Goal: Ask a question

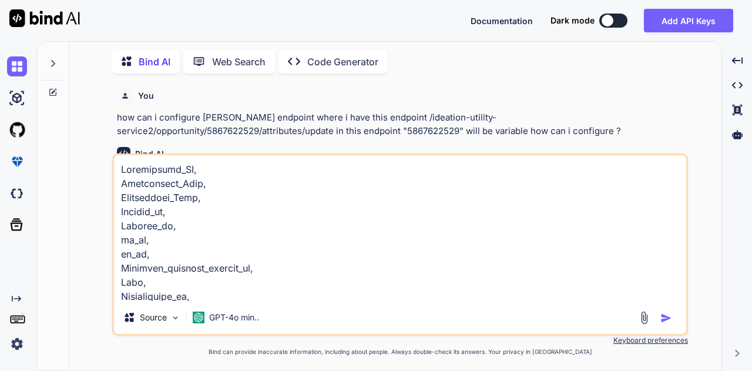
scroll to position [861, 0]
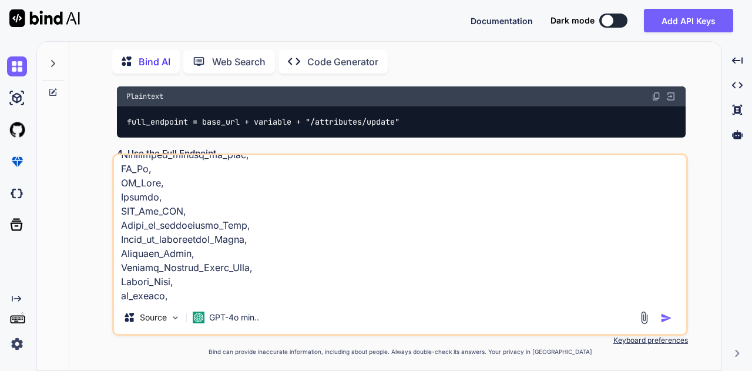
type textarea "x"
click at [189, 296] on textarea at bounding box center [400, 228] width 572 height 146
type textarea "Opportunity_ID, Opportunity_Name, Opportunity_Type, Created_by, Updated_by, bu_…"
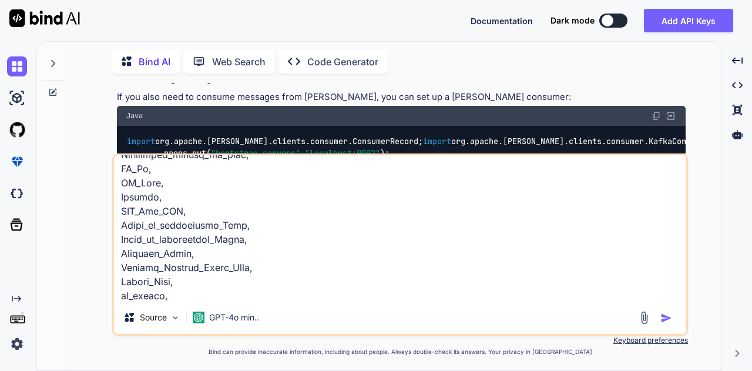
scroll to position [961, 0]
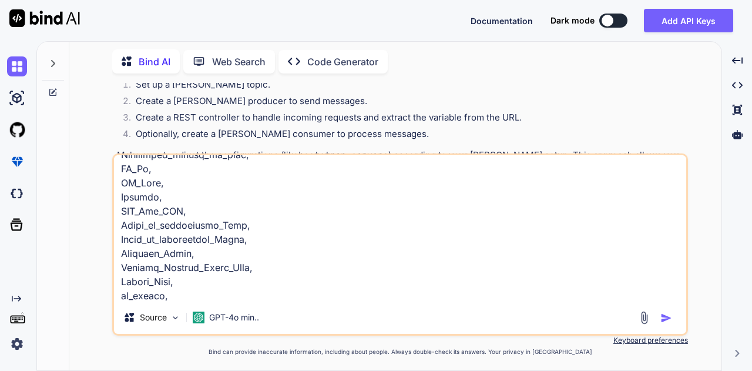
click at [189, 296] on textarea at bounding box center [400, 228] width 572 height 146
type textarea "Opportunity_ID, Opportunity_Name, Opportunity_Type, Created_by, Updated_by, bu_…"
type textarea "x"
type textarea "Opportunity_ID, Opportunity_Name, Opportunity_Type, Created_by, Updated_by, bu_…"
type textarea "x"
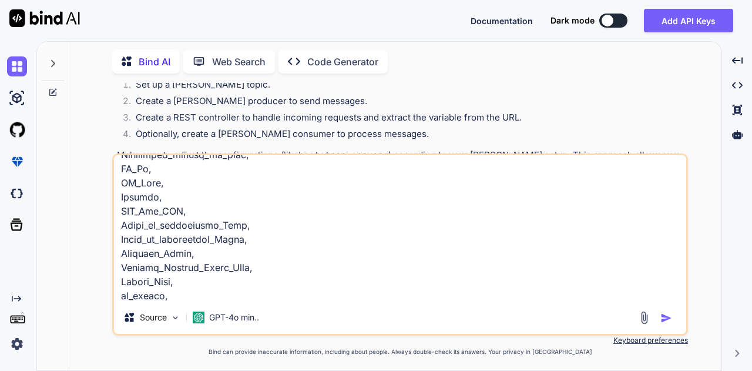
type textarea "Opportunity_ID, Opportunity_Name, Opportunity_Type, Created_by, Updated_by, bu_…"
type textarea "x"
type textarea "Opportunity_ID, Opportunity_Name, Opportunity_Type, Created_by, Updated_by, bu_…"
type textarea "x"
type textarea "Opportunity_ID, Opportunity_Name, Opportunity_Type, Created_by, Updated_by, bu_…"
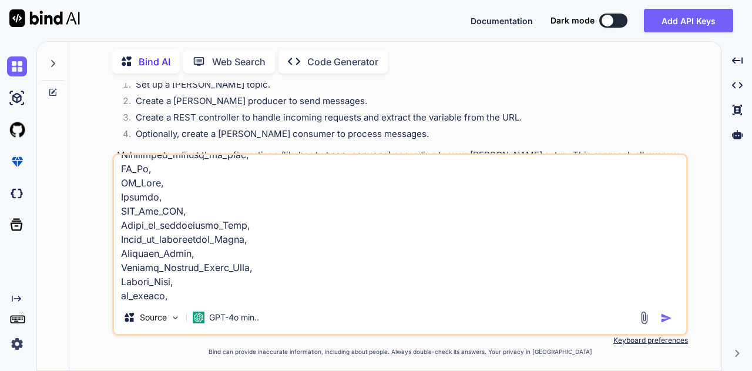
type textarea "x"
type textarea "Opportunity_ID, Opportunity_Name, Opportunity_Type, Created_by, Updated_by, bu_…"
type textarea "x"
type textarea "Opportunity_ID, Opportunity_Name, Opportunity_Type, Created_by, Updated_by, bu_…"
type textarea "x"
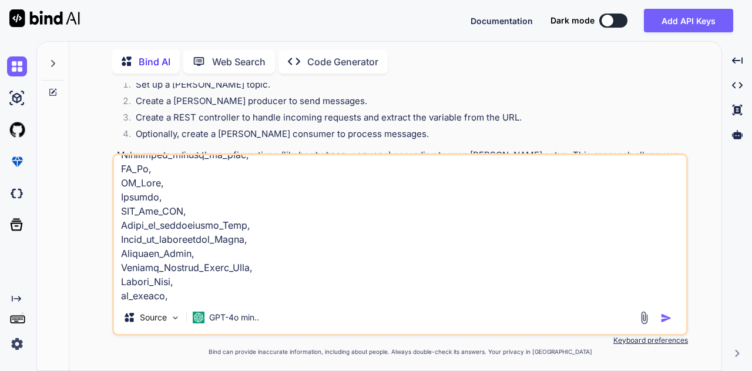
type textarea "Opportunity_ID, Opportunity_Name, Opportunity_Type, Created_by, Updated_by, bu_…"
type textarea "x"
type textarea "Opportunity_ID, Opportunity_Name, Opportunity_Type, Created_by, Updated_by, bu_…"
type textarea "x"
type textarea "Opportunity_ID, Opportunity_Name, Opportunity_Type, Created_by, Updated_by, bu_…"
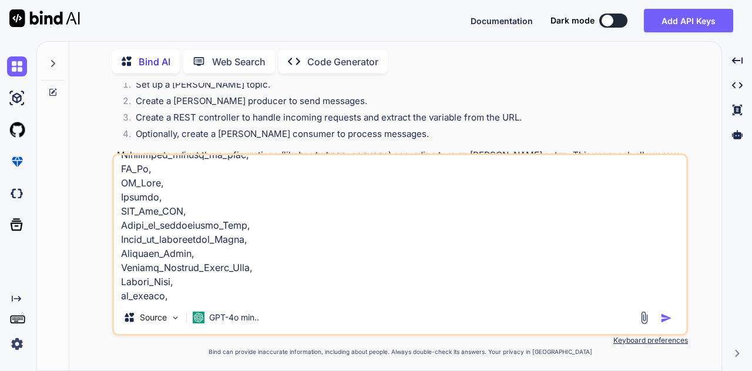
type textarea "x"
type textarea "Opportunity_ID, Opportunity_Name, Opportunity_Type, Created_by, Updated_by, bu_…"
type textarea "x"
type textarea "Opportunity_ID, Opportunity_Name, Opportunity_Type, Created_by, Updated_by, bu_…"
type textarea "x"
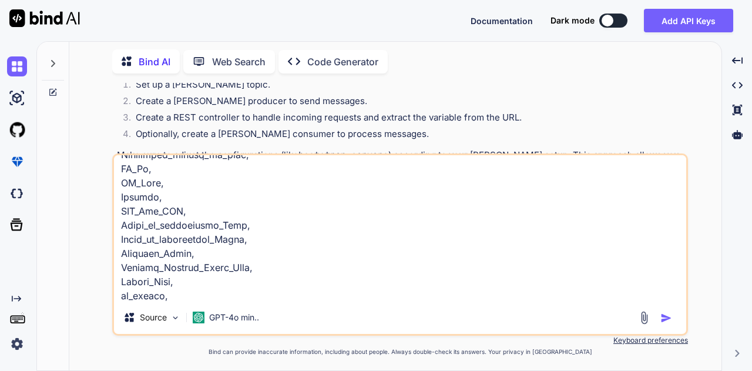
type textarea "Opportunity_ID, Opportunity_Name, Opportunity_Type, Created_by, Updated_by, bu_…"
type textarea "x"
type textarea "Opportunity_ID, Opportunity_Name, Opportunity_Type, Created_by, Updated_by, bu_…"
type textarea "x"
type textarea "Opportunity_ID, Opportunity_Name, Opportunity_Type, Created_by, Updated_by, bu_…"
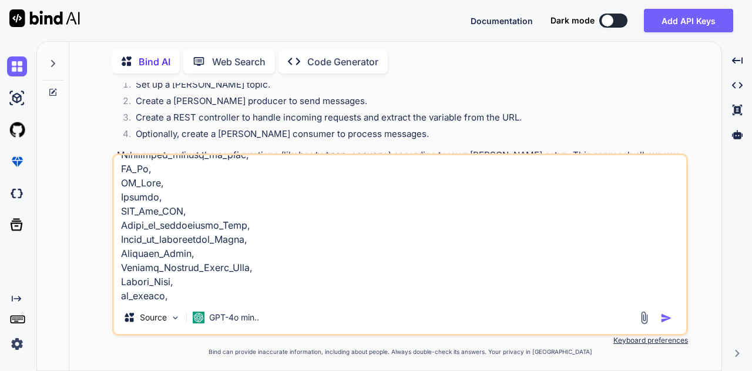
type textarea "x"
type textarea "Opportunity_ID, Opportunity_Name, Opportunity_Type, Created_by, Updated_by, bu_…"
type textarea "x"
type textarea "Opportunity_ID, Opportunity_Name, Opportunity_Type, Created_by, Updated_by, bu_…"
type textarea "x"
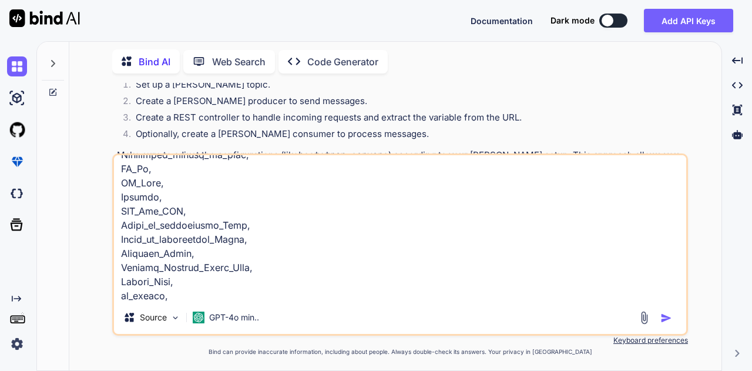
type textarea "Opportunity_ID, Opportunity_Name, Opportunity_Type, Created_by, Updated_by, bu_…"
type textarea "x"
type textarea "Opportunity_ID, Opportunity_Name, Opportunity_Type, Created_by, Updated_by, bu_…"
type textarea "x"
type textarea "Opportunity_ID, Opportunity_Name, Opportunity_Type, Created_by, Updated_by, bu_…"
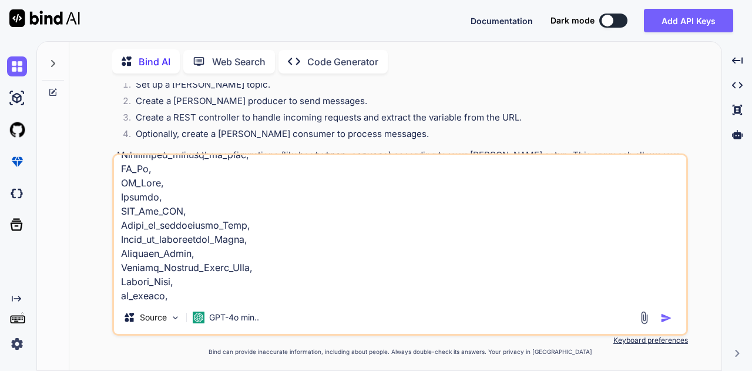
type textarea "x"
type textarea "Opportunity_ID, Opportunity_Name, Opportunity_Type, Created_by, Updated_by, bu_…"
type textarea "x"
type textarea "Opportunity_ID, Opportunity_Name, Opportunity_Type, Created_by, Updated_by, bu_…"
type textarea "x"
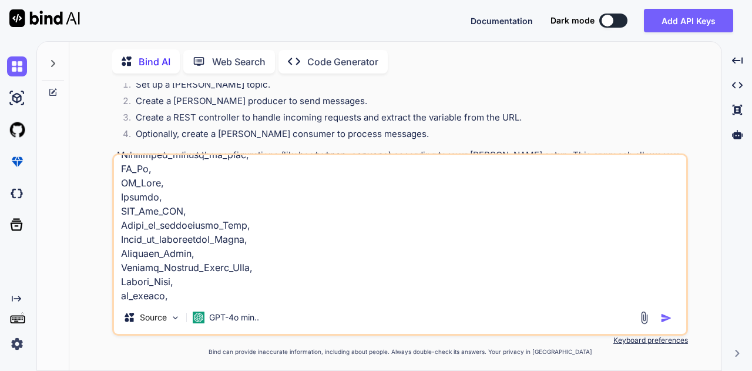
type textarea "Opportunity_ID, Opportunity_Name, Opportunity_Type, Created_by, Updated_by, bu_…"
type textarea "x"
type textarea "Opportunity_ID, Opportunity_Name, Opportunity_Type, Created_by, Updated_by, bu_…"
type textarea "x"
type textarea "Opportunity_ID, Opportunity_Name, Opportunity_Type, Created_by, Updated_by, bu_…"
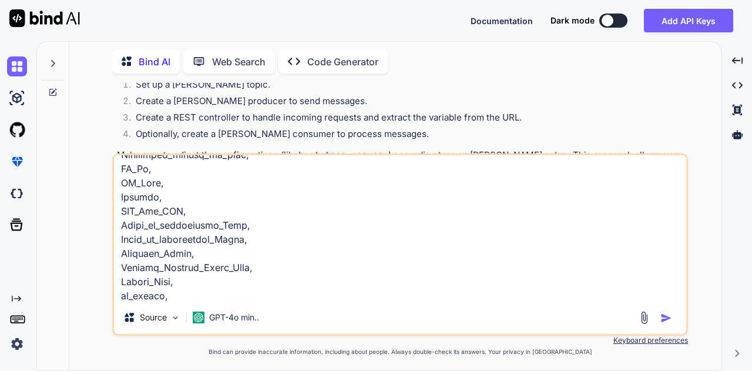
type textarea "x"
type textarea "Opportunity_ID, Opportunity_Name, Opportunity_Type, Created_by, Updated_by, bu_…"
type textarea "x"
type textarea "Opportunity_ID, Opportunity_Name, Opportunity_Type, Created_by, Updated_by, bu_…"
type textarea "x"
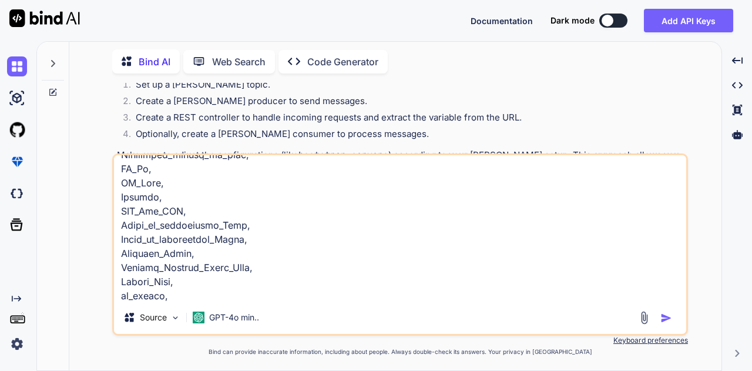
type textarea "Opportunity_ID, Opportunity_Name, Opportunity_Type, Created_by, Updated_by, bu_…"
type textarea "x"
type textarea "Opportunity_ID, Opportunity_Name, Opportunity_Type, Created_by, Updated_by, bu_…"
type textarea "x"
type textarea "Opportunity_ID, Opportunity_Name, Opportunity_Type, Created_by, Updated_by, bu_…"
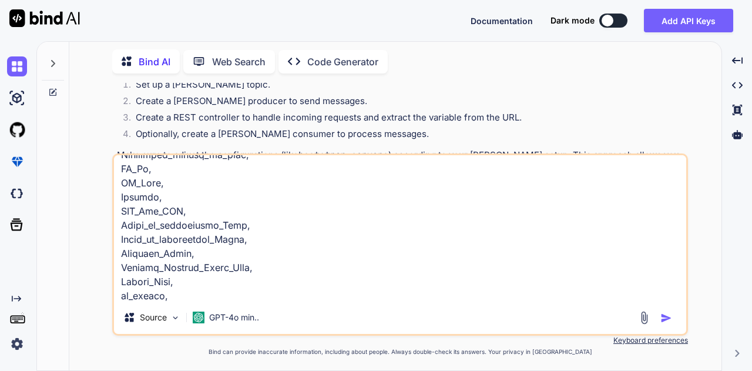
type textarea "x"
type textarea "Opportunity_ID, Opportunity_Name, Opportunity_Type, Created_by, Updated_by, bu_…"
type textarea "x"
type textarea "Opportunity_ID, Opportunity_Name, Opportunity_Type, Created_by, Updated_by, bu_…"
type textarea "x"
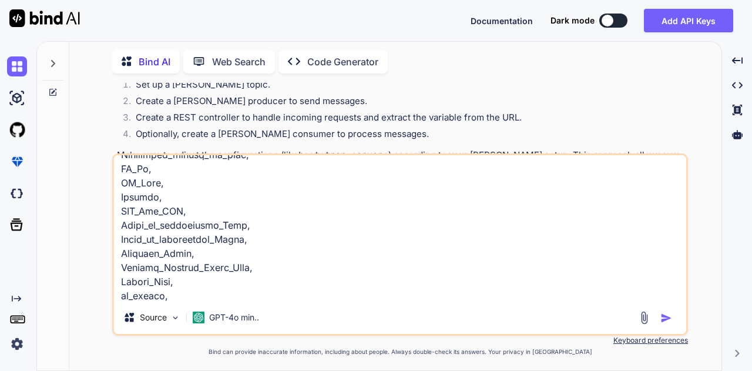
type textarea "Opportunity_ID, Opportunity_Name, Opportunity_Type, Created_by, Updated_by, bu_…"
type textarea "x"
type textarea "Opportunity_ID, Opportunity_Name, Opportunity_Type, Created_by, Updated_by, bu_…"
type textarea "x"
type textarea "Opportunity_ID, Opportunity_Name, Opportunity_Type, Created_by, Updated_by, bu_…"
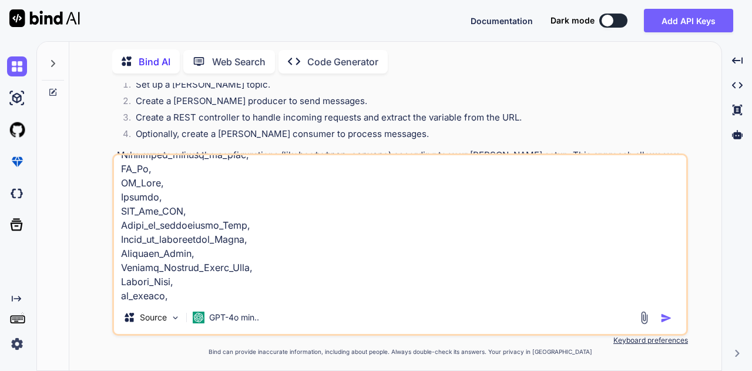
type textarea "x"
type textarea "Opportunity_ID, Opportunity_Name, Opportunity_Type, Created_by, Updated_by, bu_…"
type textarea "x"
type textarea "Opportunity_ID, Opportunity_Name, Opportunity_Type, Created_by, Updated_by, bu_…"
type textarea "x"
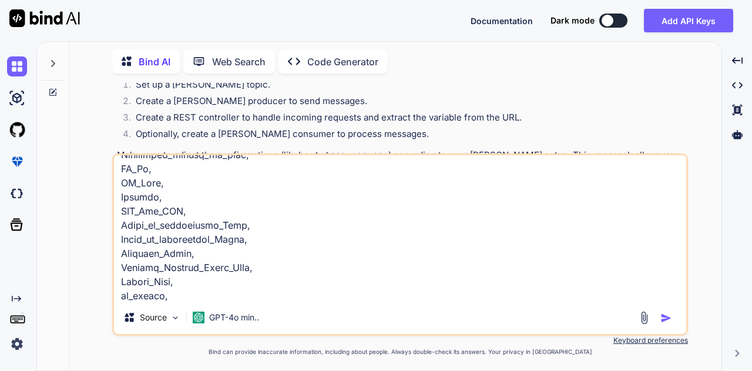
type textarea "Opportunity_ID, Opportunity_Name, Opportunity_Type, Created_by, Updated_by, bu_…"
type textarea "x"
type textarea "Opportunity_ID, Opportunity_Name, Opportunity_Type, Created_by, Updated_by, bu_…"
type textarea "x"
type textarea "Opportunity_ID, Opportunity_Name, Opportunity_Type, Created_by, Updated_by, bu_…"
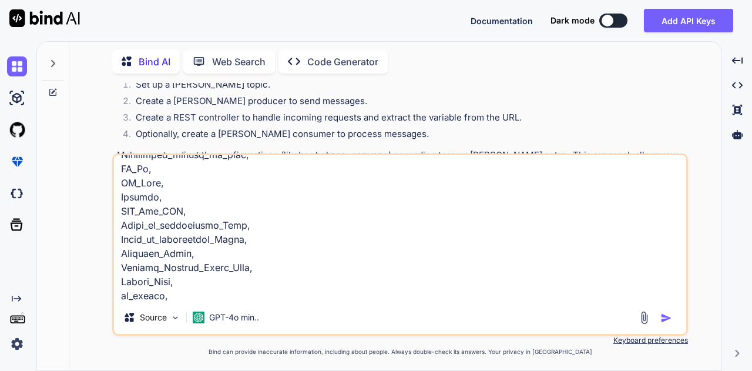
type textarea "x"
type textarea "Opportunity_ID, Opportunity_Name, Opportunity_Type, Created_by, Updated_by, bu_…"
type textarea "x"
type textarea "Opportunity_ID, Opportunity_Name, Opportunity_Type, Created_by, Updated_by, bu_…"
type textarea "x"
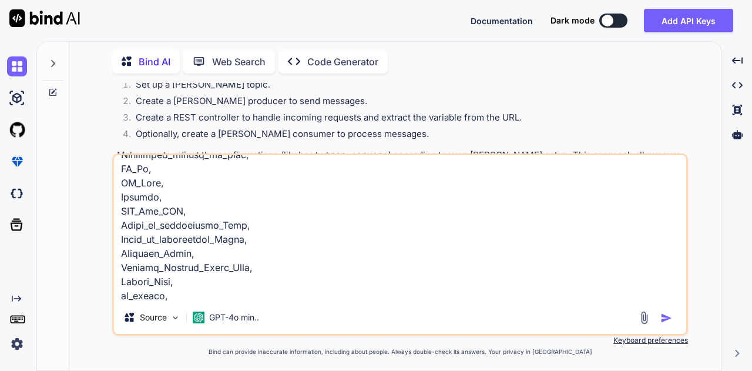
type textarea "Opportunity_ID, Opportunity_Name, Opportunity_Type, Created_by, Updated_by, bu_…"
type textarea "x"
type textarea "Opportunity_ID, Opportunity_Name, Opportunity_Type, Created_by, Updated_by, bu_…"
type textarea "x"
type textarea "Opportunity_ID, Opportunity_Name, Opportunity_Type, Created_by, Updated_by, bu_…"
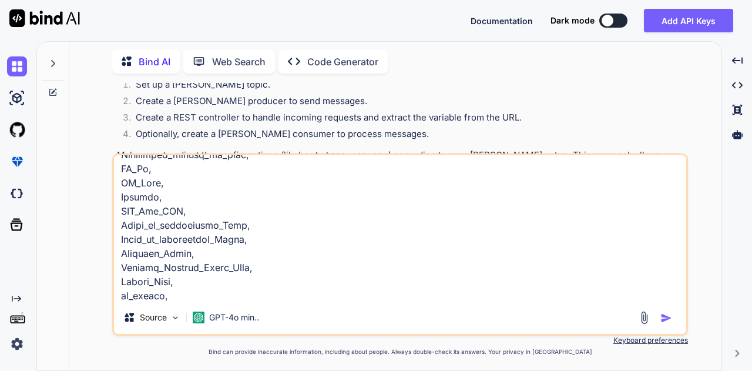
type textarea "x"
type textarea "Opportunity_ID, Opportunity_Name, Opportunity_Type, Created_by, Updated_by, bu_…"
type textarea "x"
type textarea "Opportunity_ID, Opportunity_Name, Opportunity_Type, Created_by, Updated_by, bu_…"
type textarea "x"
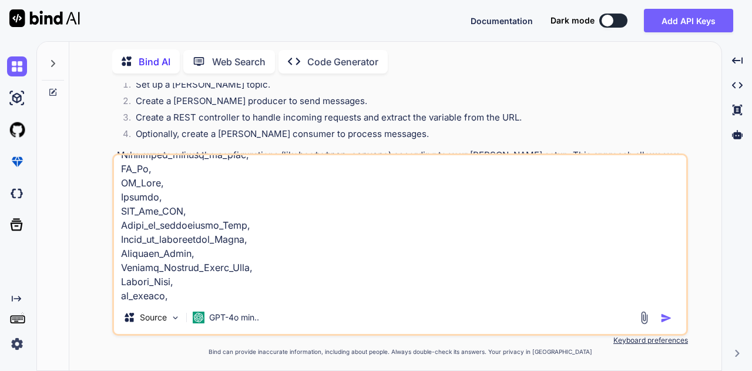
type textarea "Opportunity_ID, Opportunity_Name, Opportunity_Type, Created_by, Updated_by, bu_…"
type textarea "x"
type textarea "Opportunity_ID, Opportunity_Name, Opportunity_Type, Created_by, Updated_by, bu_…"
type textarea "x"
type textarea "Opportunity_ID, Opportunity_Name, Opportunity_Type, Created_by, Updated_by, bu_…"
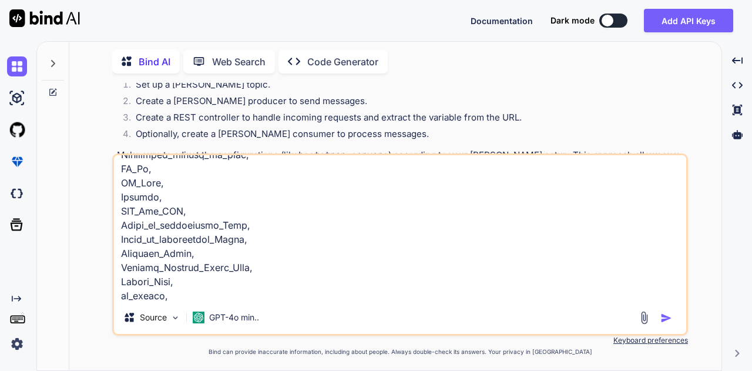
type textarea "x"
type textarea "Opportunity_ID, Opportunity_Name, Opportunity_Type, Created_by, Updated_by, bu_…"
type textarea "x"
type textarea "Opportunity_ID, Opportunity_Name, Opportunity_Type, Created_by, Updated_by, bu_…"
type textarea "x"
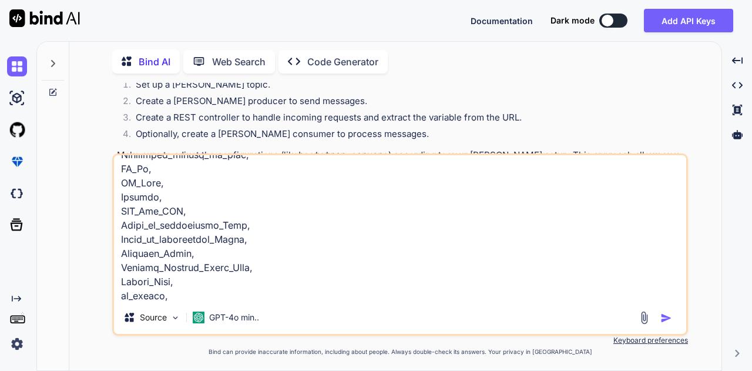
type textarea "Opportunity_ID, Opportunity_Name, Opportunity_Type, Created_by, Updated_by, bu_…"
type textarea "x"
type textarea "Opportunity_ID, Opportunity_Name, Opportunity_Type, Created_by, Updated_by, bu_…"
type textarea "x"
type textarea "Opportunity_ID, Opportunity_Name, Opportunity_Type, Created_by, Updated_by, bu_…"
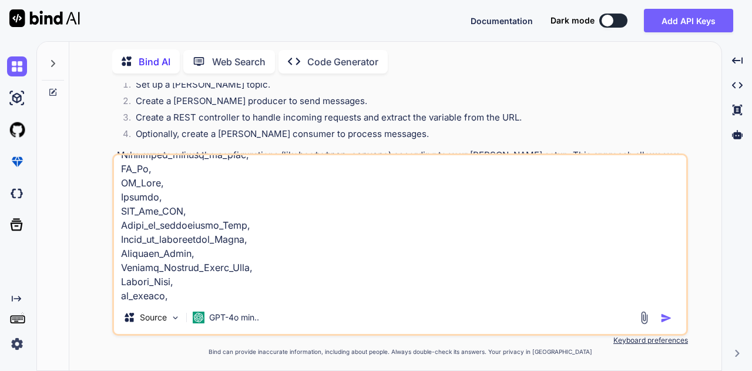
type textarea "x"
type textarea "Opportunity_ID, Opportunity_Name, Opportunity_Type, Created_by, Updated_by, bu_…"
type textarea "x"
type textarea "Opportunity_ID, Opportunity_Name, Opportunity_Type, Created_by, Updated_by, bu_…"
type textarea "x"
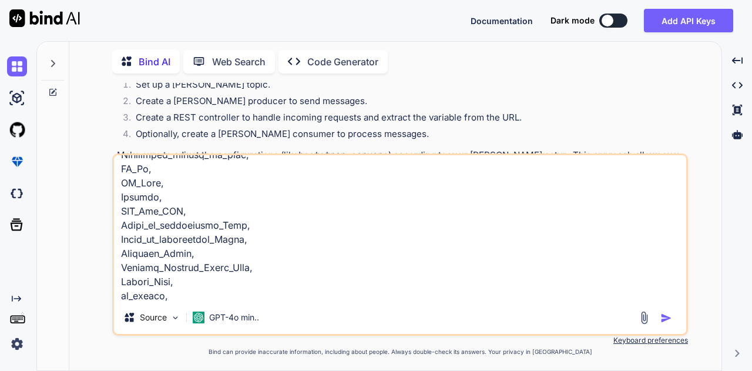
type textarea "Opportunity_ID, Opportunity_Name, Opportunity_Type, Created_by, Updated_by, bu_…"
type textarea "x"
type textarea "Opportunity_ID, Opportunity_Name, Opportunity_Type, Created_by, Updated_by, bu_…"
type textarea "x"
type textarea "Opportunity_ID, Opportunity_Name, Opportunity_Type, Created_by, Updated_by, bu_…"
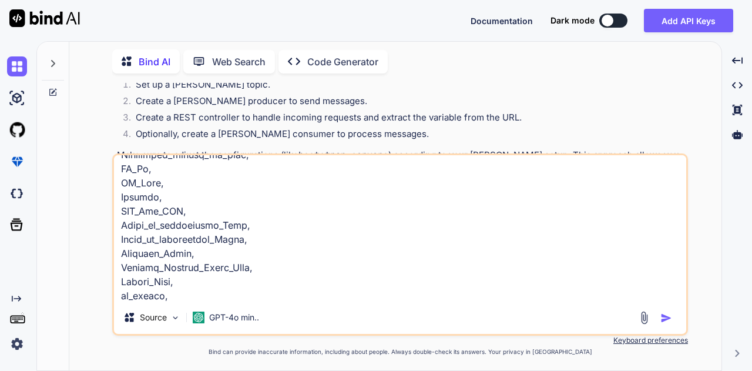
type textarea "x"
type textarea "Opportunity_ID, Opportunity_Name, Opportunity_Type, Created_by, Updated_by, bu_…"
type textarea "x"
type textarea "Opportunity_ID, Opportunity_Name, Opportunity_Type, Created_by, Updated_by, bu_…"
type textarea "x"
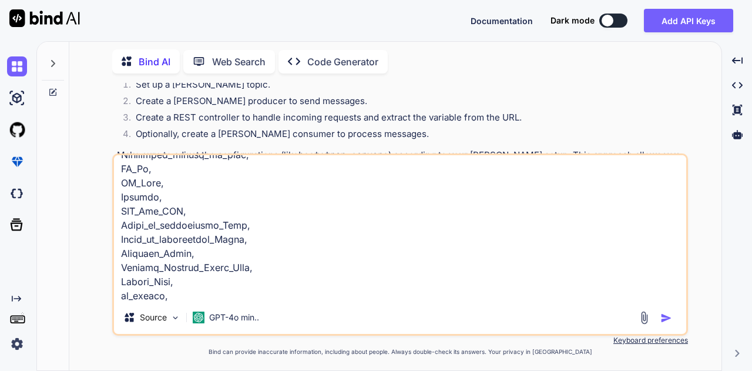
type textarea "Opportunity_ID, Opportunity_Name, Opportunity_Type, Created_by, Updated_by, bu_…"
type textarea "x"
type textarea "Opportunity_ID, Opportunity_Name, Opportunity_Type, Created_by, Updated_by, bu_…"
type textarea "x"
type textarea "Opportunity_ID, Opportunity_Name, Opportunity_Type, Created_by, Updated_by, bu_…"
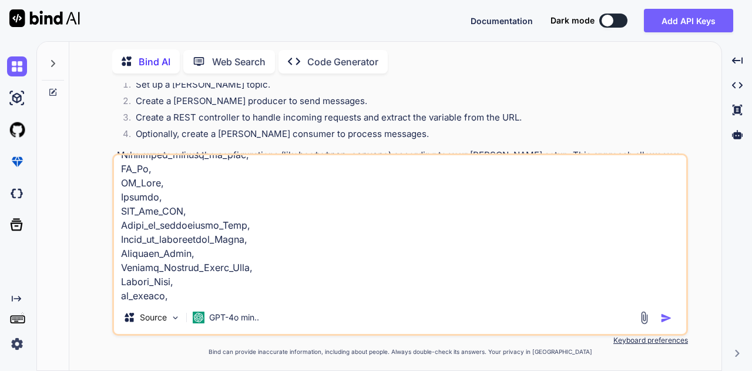
type textarea "x"
type textarea "Opportunity_ID, Opportunity_Name, Opportunity_Type, Created_by, Updated_by, bu_…"
type textarea "x"
type textarea "Opportunity_ID, Opportunity_Name, Opportunity_Type, Created_by, Updated_by, bu_…"
type textarea "x"
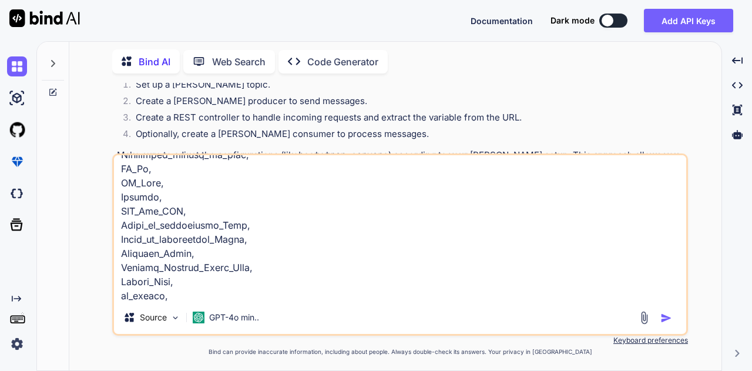
type textarea "Opportunity_ID, Opportunity_Name, Opportunity_Type, Created_by, Updated_by, bu_…"
type textarea "x"
type textarea "Opportunity_ID, Opportunity_Name, Opportunity_Type, Created_by, Updated_by, bu_…"
type textarea "x"
type textarea "Opportunity_ID, Opportunity_Name, Opportunity_Type, Created_by, Updated_by, bu_…"
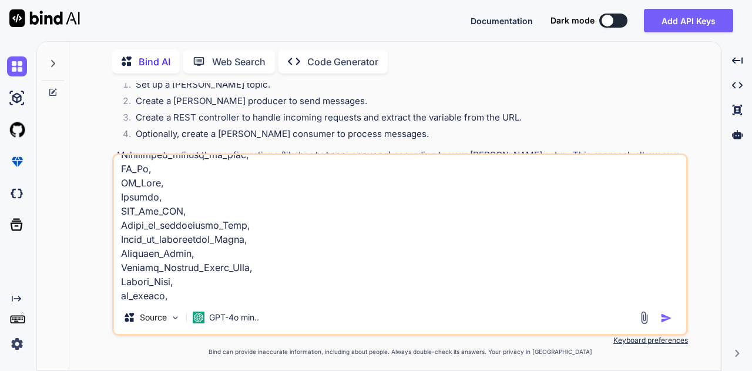
type textarea "x"
type textarea "Opportunity_ID, Opportunity_Name, Opportunity_Type, Created_by, Updated_by, bu_…"
type textarea "x"
type textarea "Opportunity_ID, Opportunity_Name, Opportunity_Type, Created_by, Updated_by, bu_…"
type textarea "x"
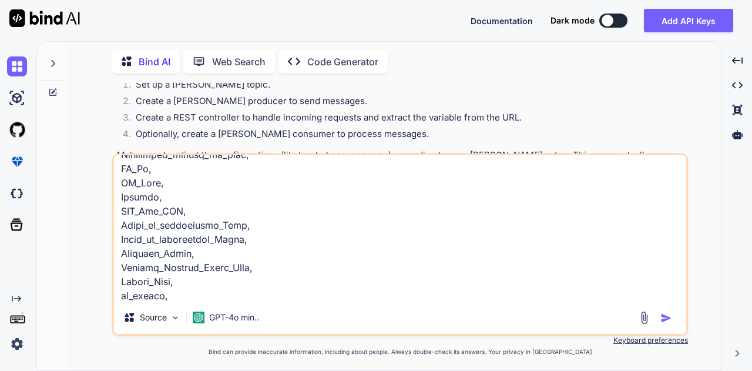
type textarea "Opportunity_ID, Opportunity_Name, Opportunity_Type, Created_by, Updated_by, bu_…"
type textarea "x"
type textarea "Opportunity_ID, Opportunity_Name, Opportunity_Type, Created_by, Updated_by, bu_…"
type textarea "x"
type textarea "Opportunity_ID, Opportunity_Name, Opportunity_Type, Created_by, Updated_by, bu_…"
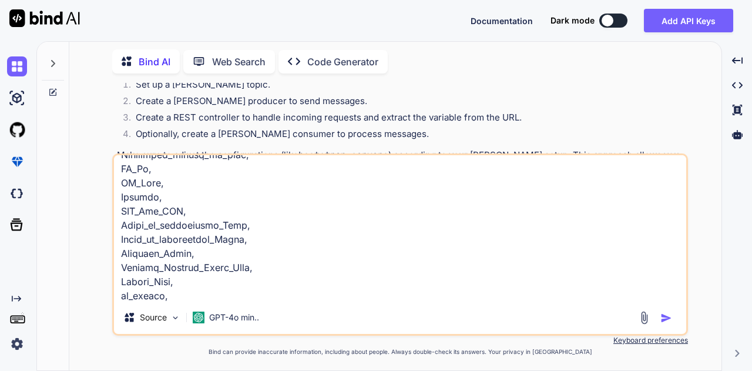
type textarea "x"
type textarea "Opportunity_ID, Opportunity_Name, Opportunity_Type, Created_by, Updated_by, bu_…"
type textarea "x"
type textarea "Opportunity_ID, Opportunity_Name, Opportunity_Type, Created_by, Updated_by, bu_…"
type textarea "x"
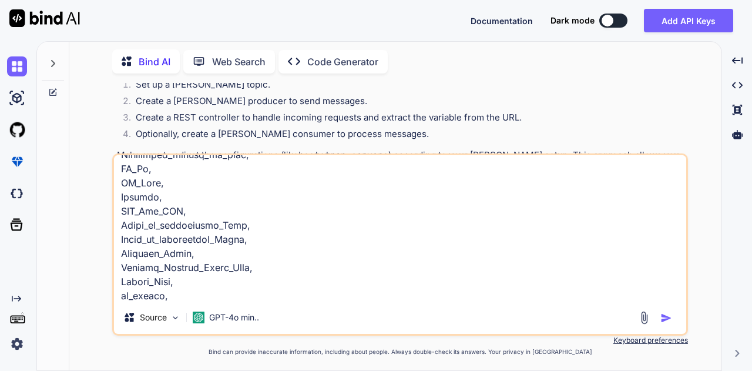
type textarea "Opportunity_ID, Opportunity_Name, Opportunity_Type, Created_by, Updated_by, bu_…"
type textarea "x"
type textarea "Opportunity_ID, Opportunity_Name, Opportunity_Type, Created_by, Updated_by, bu_…"
type textarea "x"
type textarea "Opportunity_ID, Opportunity_Name, Opportunity_Type, Created_by, Updated_by, bu_…"
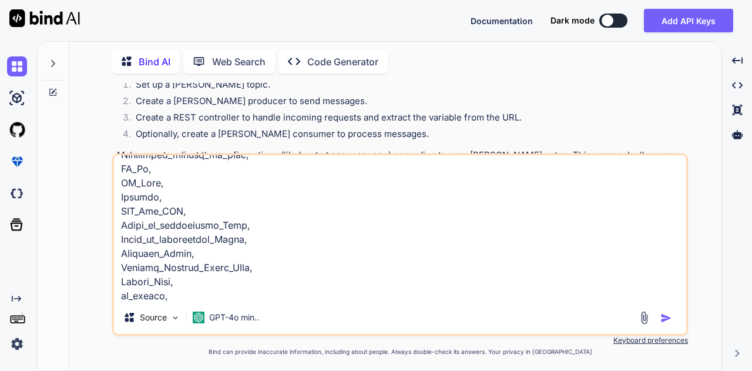
type textarea "x"
type textarea "Opportunity_ID, Opportunity_Name, Opportunity_Type, Created_by, Updated_by, bu_…"
type textarea "x"
type textarea "Opportunity_ID, Opportunity_Name, Opportunity_Type, Created_by, Updated_by, bu_…"
type textarea "x"
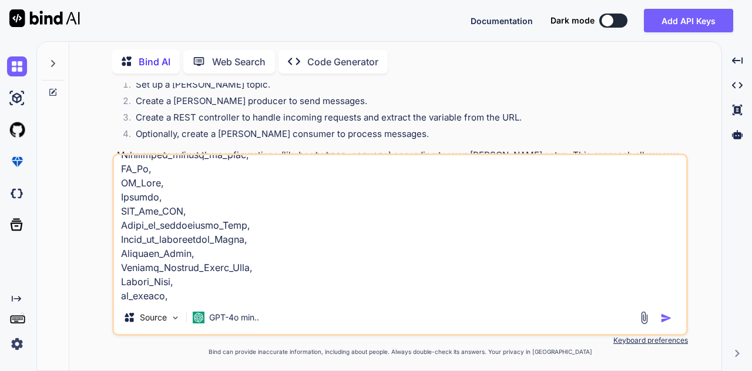
type textarea "Opportunity_ID, Opportunity_Name, Opportunity_Type, Created_by, Updated_by, bu_…"
type textarea "x"
type textarea "Opportunity_ID, Opportunity_Name, Opportunity_Type, Created_by, Updated_by, bu_…"
type textarea "x"
type textarea "Opportunity_ID, Opportunity_Name, Opportunity_Type, Created_by, Updated_by, bu_…"
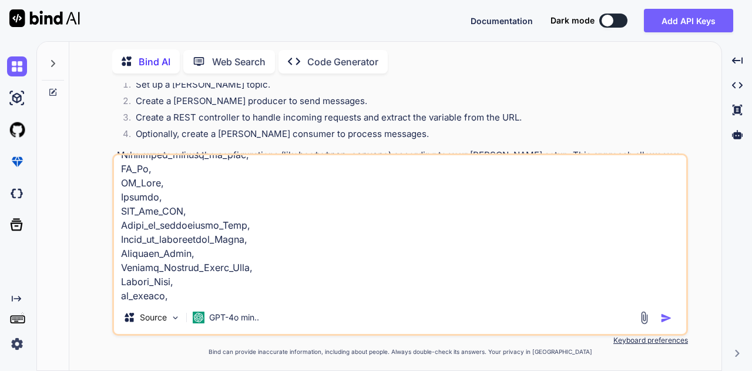
type textarea "x"
type textarea "Opportunity_ID, Opportunity_Name, Opportunity_Type, Created_by, Updated_by, bu_…"
type textarea "x"
type textarea "Opportunity_ID, Opportunity_Name, Opportunity_Type, Created_by, Updated_by, bu_…"
type textarea "x"
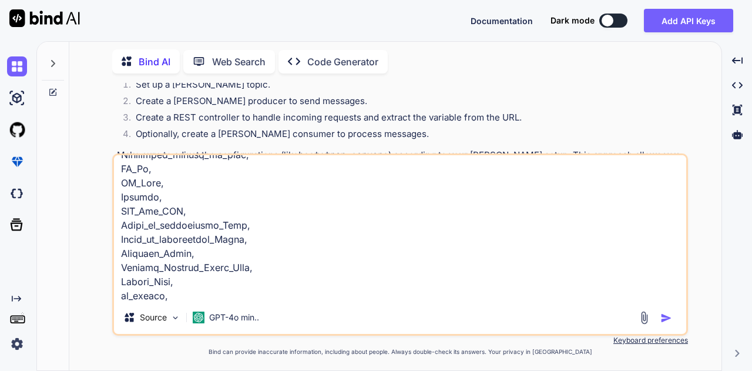
type textarea "Opportunity_ID, Opportunity_Name, Opportunity_Type, Created_by, Updated_by, bu_…"
type textarea "x"
type textarea "Opportunity_ID, Opportunity_Name, Opportunity_Type, Created_by, Updated_by, bu_…"
type textarea "x"
type textarea "Opportunity_ID, Opportunity_Name, Opportunity_Type, Created_by, Updated_by, bu_…"
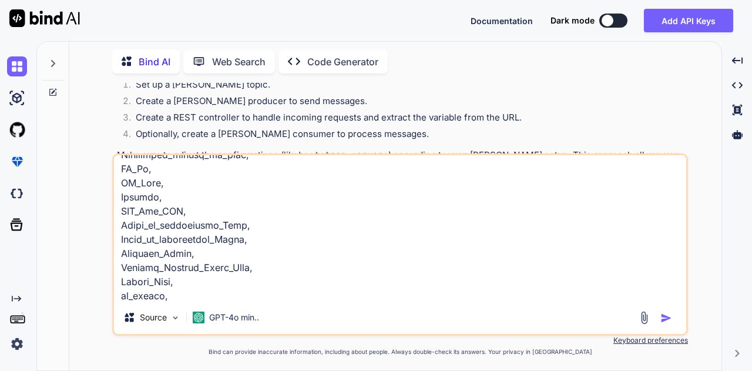
type textarea "x"
type textarea "Opportunity_ID, Opportunity_Name, Opportunity_Type, Created_by, Updated_by, bu_…"
type textarea "x"
type textarea "Opportunity_ID, Opportunity_Name, Opportunity_Type, Created_by, Updated_by, bu_…"
type textarea "x"
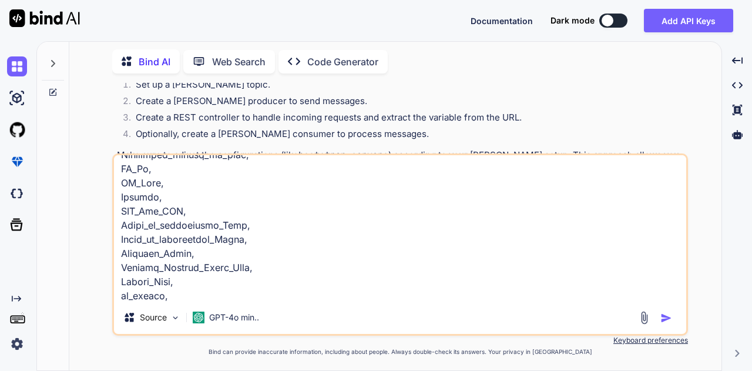
type textarea "Opportunity_ID, Opportunity_Name, Opportunity_Type, Created_by, Updated_by, bu_…"
type textarea "x"
type textarea "Opportunity_ID, Opportunity_Name, Opportunity_Type, Created_by, Updated_by, bu_…"
type textarea "x"
type textarea "Opportunity_ID, Opportunity_Name, Opportunity_Type, Created_by, Updated_by, bu_…"
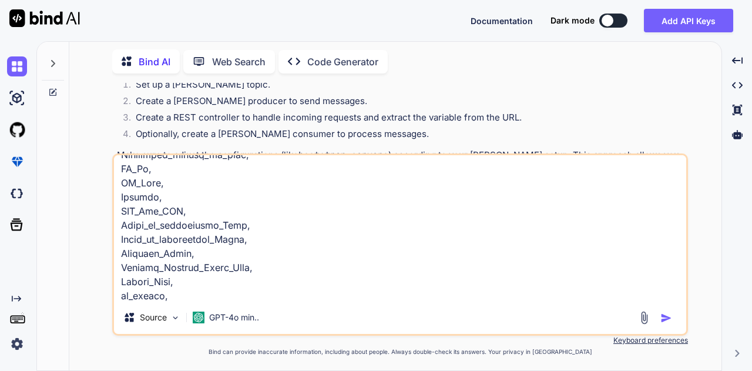
click at [189, 296] on textarea at bounding box center [400, 228] width 572 height 146
click at [227, 296] on textarea at bounding box center [400, 228] width 572 height 146
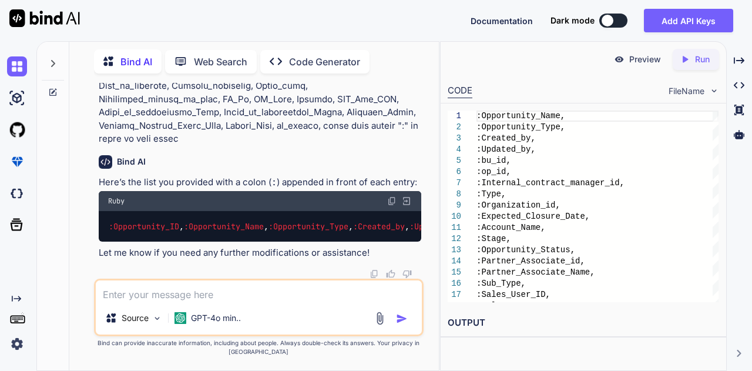
scroll to position [2847, 0]
click at [232, 288] on textarea at bounding box center [259, 290] width 327 height 21
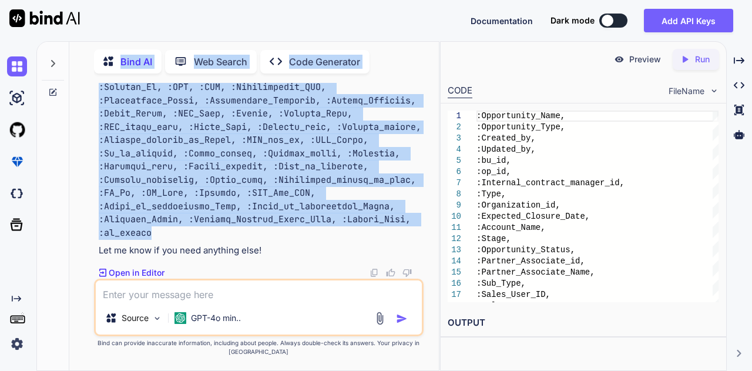
scroll to position [3879, 0]
drag, startPoint x: 154, startPoint y: 232, endPoint x: 89, endPoint y: 106, distance: 142.2
click at [89, 106] on div "You how can i configure [PERSON_NAME] endpoint where i have this endpoint /idea…" at bounding box center [259, 226] width 360 height 287
copy code ":Opportunity_ID, :Opportunity_Name, :Opportunity_Type, :Created_by, :Updated_by…"
click at [252, 133] on code at bounding box center [263, 80] width 328 height 316
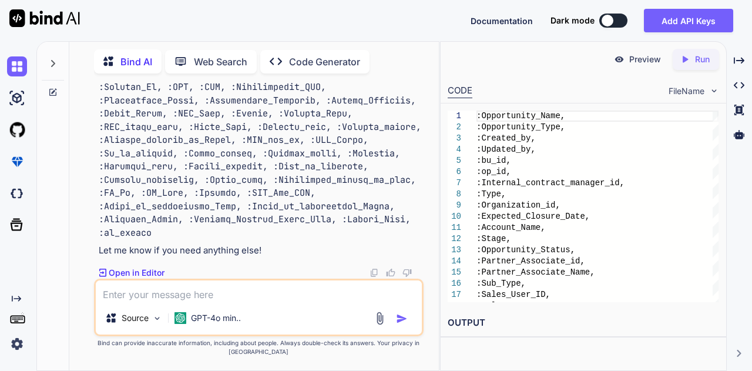
click at [203, 293] on textarea at bounding box center [259, 290] width 327 height 21
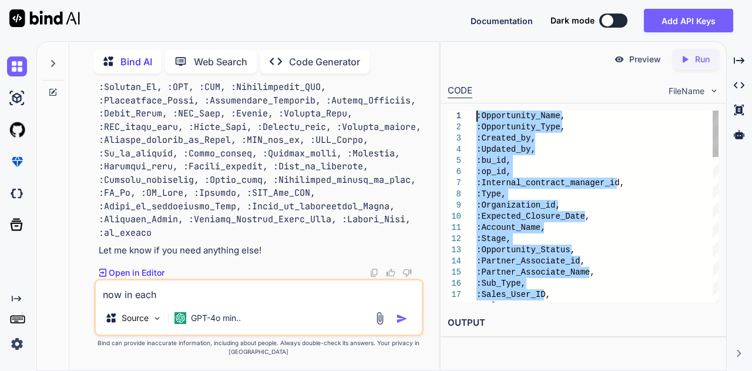
drag, startPoint x: 547, startPoint y: 294, endPoint x: 472, endPoint y: 106, distance: 202.3
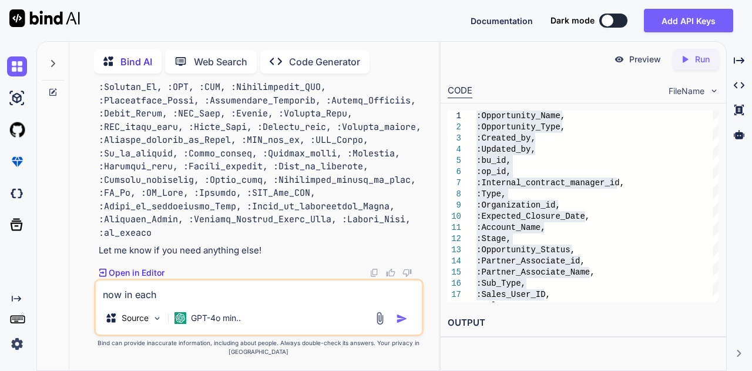
paste textarea ":Opportunity_Name, :Opportunity_Type, :Created_by, :Updated_by, :bu_id, :op_id,…"
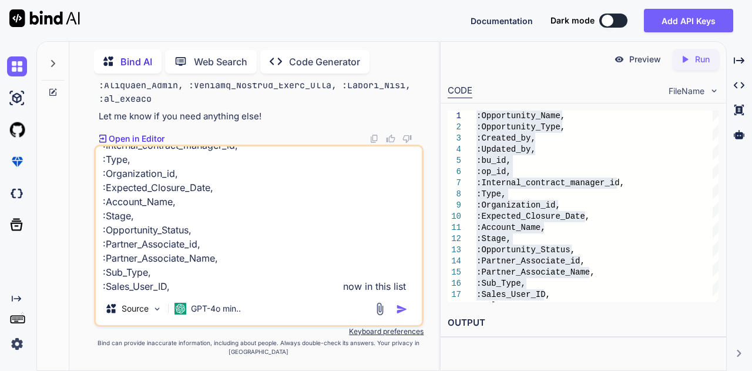
scroll to position [114, 0]
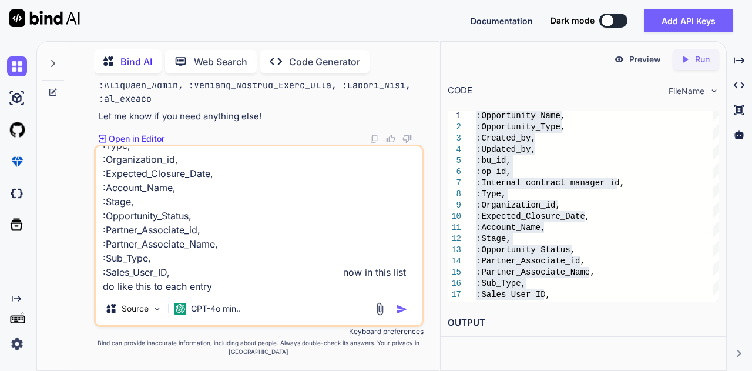
drag, startPoint x: 174, startPoint y: 188, endPoint x: 106, endPoint y: 187, distance: 68.2
click at [106, 187] on textarea "now in each :Opportunity_Name, :Opportunity_Type, :Created_by, :Updated_by, :bu…" at bounding box center [259, 219] width 327 height 146
click at [223, 289] on textarea "now in each :Opportunity_Name, :Opportunity_Type, :Created_by, :Updated_by, :bu…" at bounding box center [259, 219] width 327 height 146
paste textarea "Account_Name"
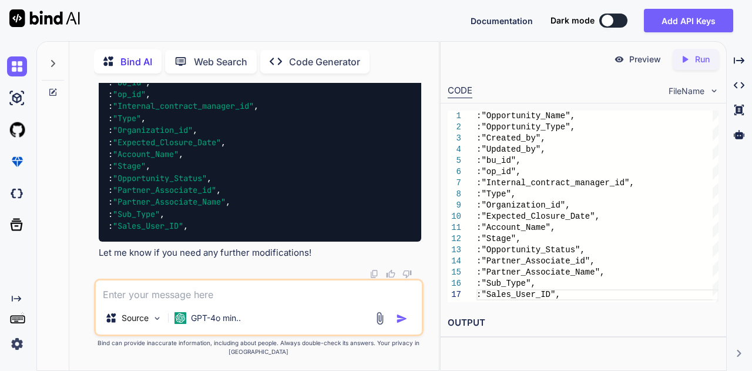
scroll to position [4405, 0]
click at [292, 290] on textarea at bounding box center [259, 290] width 327 height 21
click at [226, 289] on textarea "now give me in a" at bounding box center [259, 290] width 327 height 21
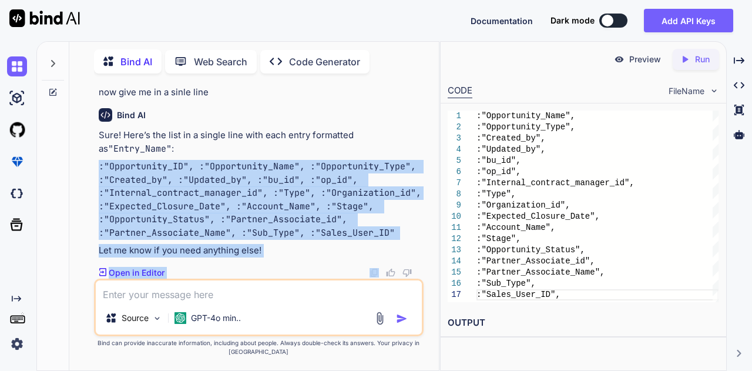
scroll to position [4750, 0]
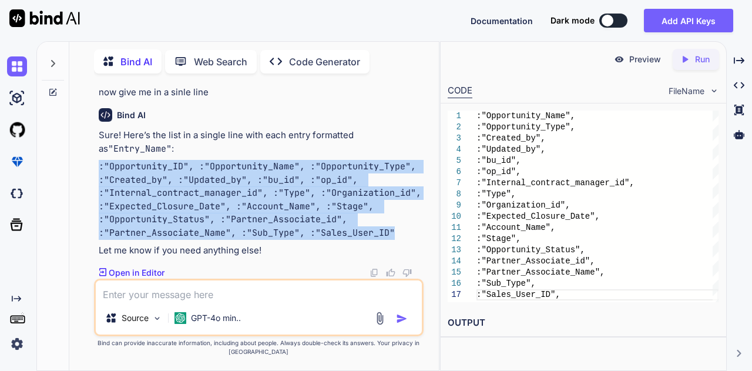
drag, startPoint x: 96, startPoint y: 166, endPoint x: 396, endPoint y: 232, distance: 306.3
click at [396, 232] on div "You how can i configure [PERSON_NAME] endpoint where i have this endpoint /idea…" at bounding box center [260, 181] width 328 height 196
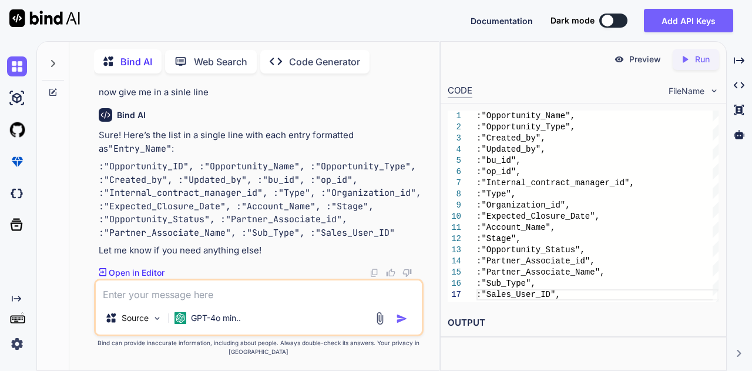
click at [217, 294] on textarea at bounding box center [259, 290] width 327 height 21
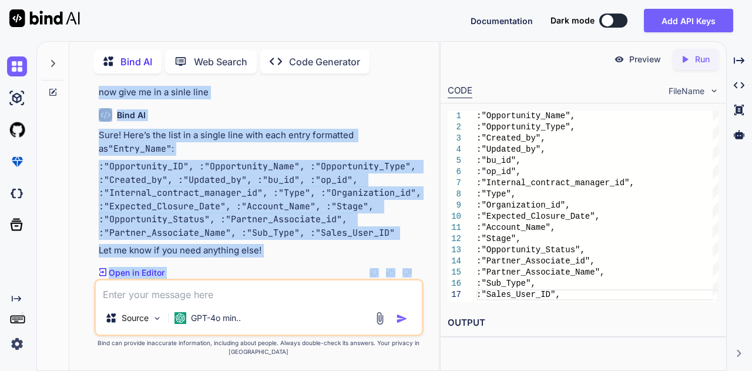
scroll to position [3700, 0]
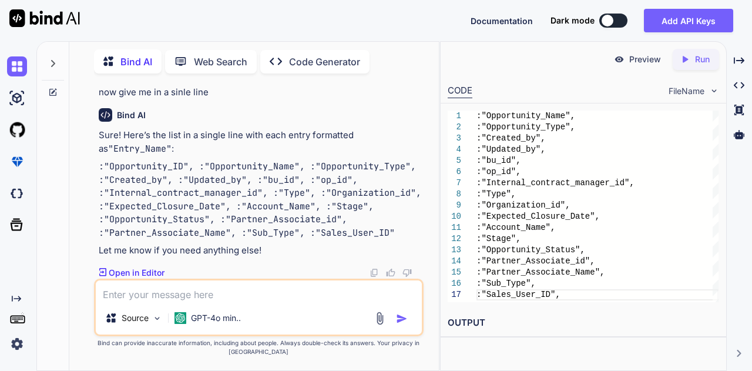
drag, startPoint x: 108, startPoint y: 170, endPoint x: 233, endPoint y: 130, distance: 131.4
copy code ":Opportunity_ID , :Opportunity_Name , :Opportunity_Type , :Created_by , :Update…"
